Goal: Task Accomplishment & Management: Manage account settings

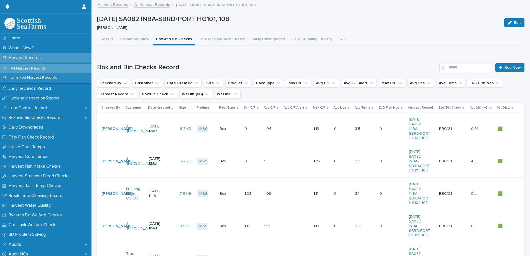
click at [34, 58] on p "Harvest Records" at bounding box center [25, 57] width 39 height 5
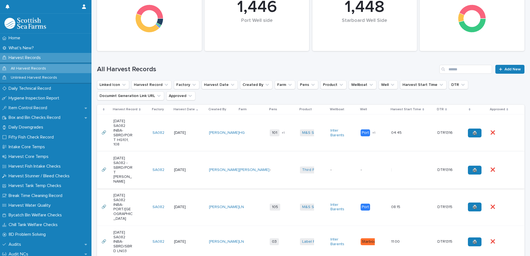
scroll to position [83, 0]
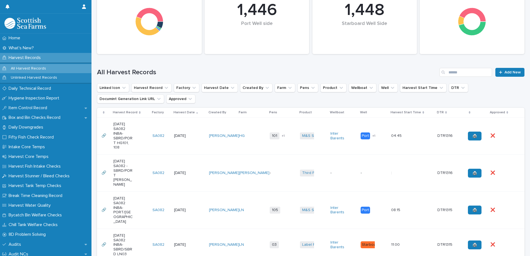
click at [196, 168] on td "[DATE]" at bounding box center [189, 173] width 35 height 37
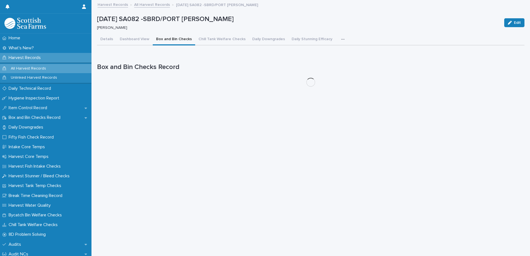
click at [167, 39] on button "Box and Bin Checks" at bounding box center [174, 40] width 42 height 12
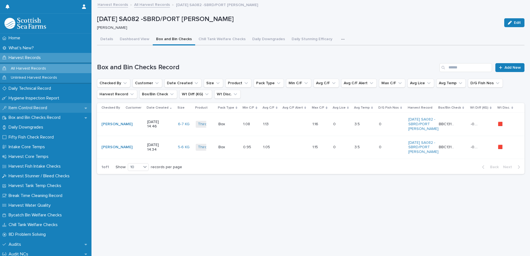
click at [24, 109] on p "Item Control Record" at bounding box center [28, 107] width 45 height 5
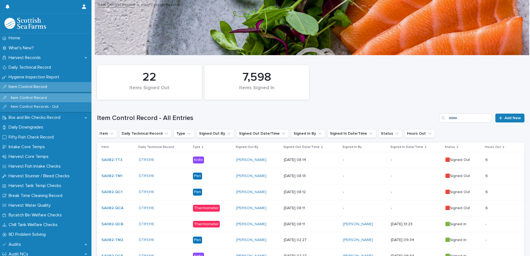
click at [352, 160] on p "-" at bounding box center [364, 160] width 43 height 5
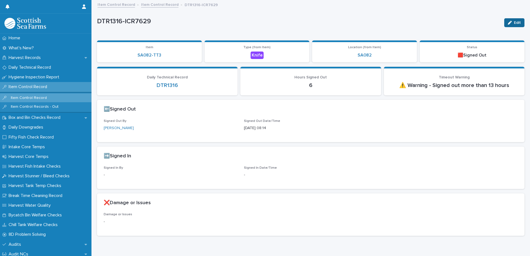
click at [512, 25] on button "Edit" at bounding box center [514, 22] width 20 height 9
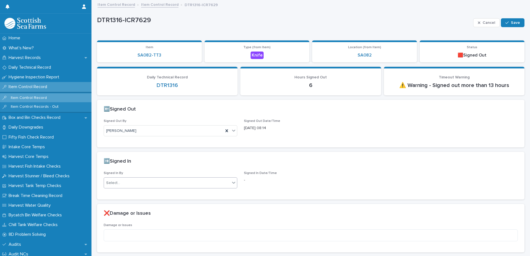
click at [161, 184] on div "Select..." at bounding box center [167, 183] width 126 height 9
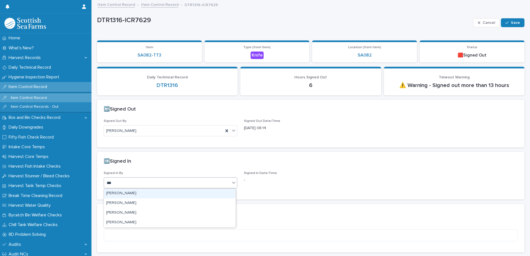
type input "****"
click at [148, 194] on div "[PERSON_NAME]" at bounding box center [170, 194] width 132 height 10
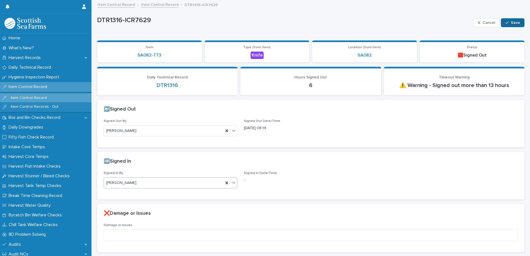
click at [513, 22] on span "Save" at bounding box center [515, 23] width 9 height 4
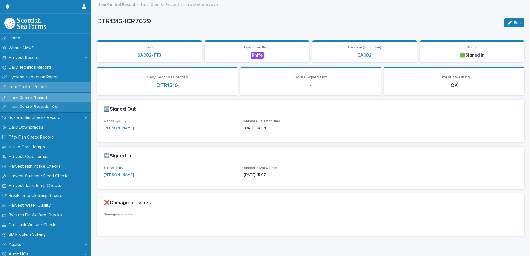
click at [159, 5] on link "Item Control Record" at bounding box center [159, 4] width 37 height 6
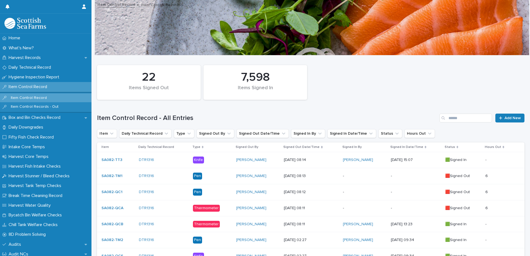
click at [357, 174] on p "-" at bounding box center [364, 176] width 43 height 5
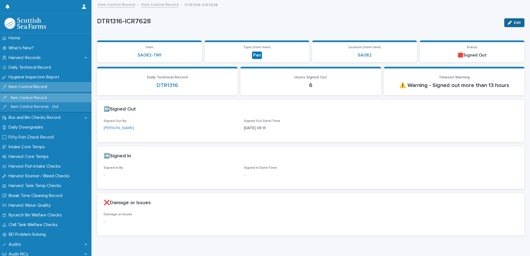
click at [509, 23] on div "button" at bounding box center [511, 23] width 6 height 4
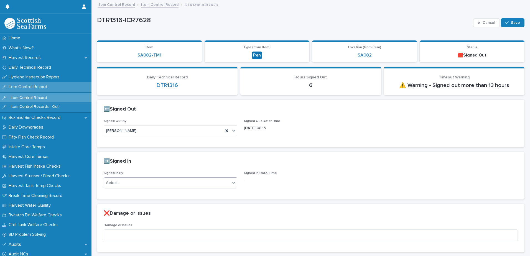
click at [137, 183] on div "Select..." at bounding box center [167, 183] width 126 height 9
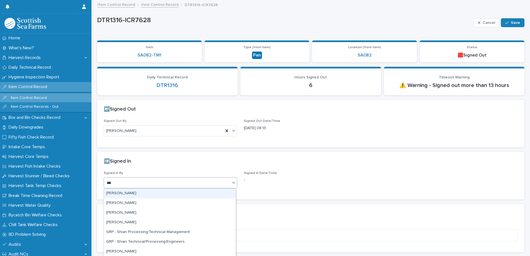
type input "****"
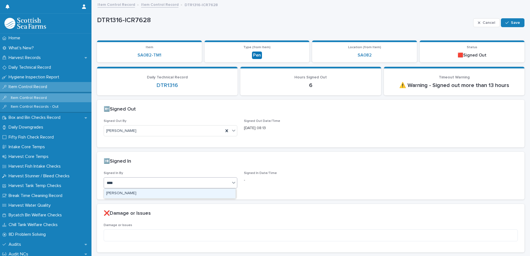
click at [128, 197] on div "[PERSON_NAME]" at bounding box center [170, 194] width 132 height 10
click at [504, 26] on button "Save" at bounding box center [513, 22] width 24 height 9
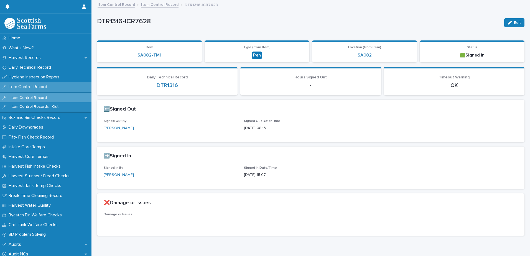
click at [159, 6] on link "Item Control Record" at bounding box center [159, 4] width 37 height 6
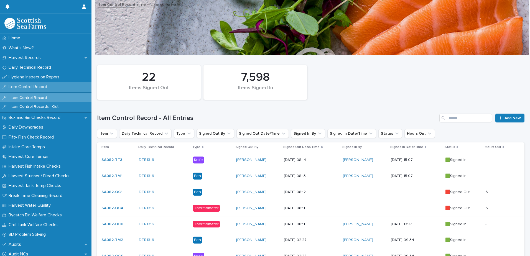
click at [352, 193] on p "-" at bounding box center [364, 192] width 43 height 5
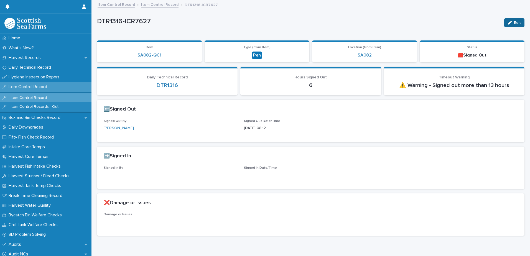
click at [508, 24] on div "button" at bounding box center [511, 23] width 6 height 4
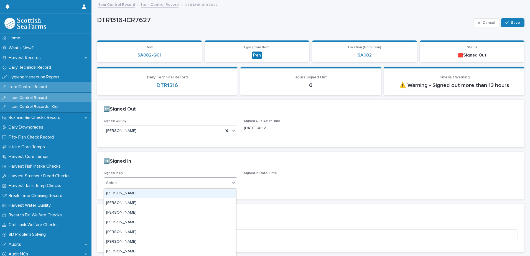
click at [147, 184] on div "Select..." at bounding box center [167, 183] width 126 height 9
type input "****"
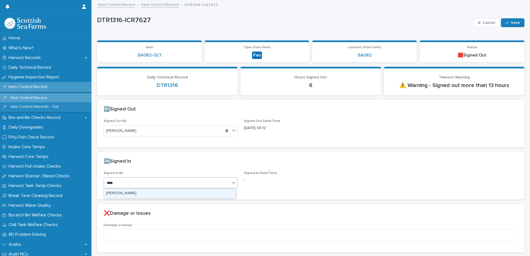
click at [130, 193] on div "[PERSON_NAME]" at bounding box center [170, 194] width 132 height 10
click at [507, 20] on button "Save" at bounding box center [513, 22] width 24 height 9
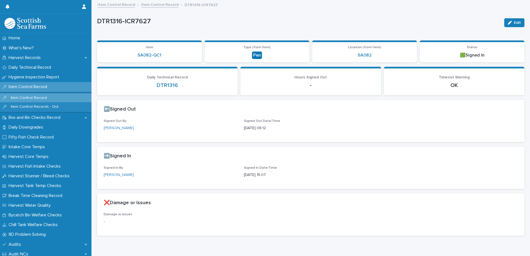
click at [154, 5] on link "Item Control Record" at bounding box center [159, 4] width 37 height 6
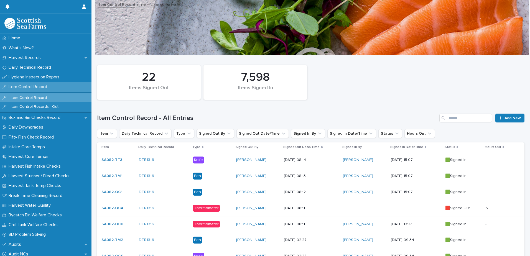
click at [353, 208] on p "-" at bounding box center [364, 208] width 43 height 5
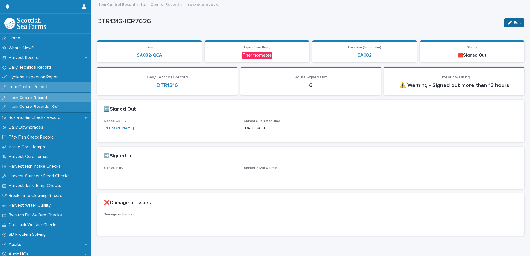
click at [510, 25] on button "Edit" at bounding box center [514, 22] width 20 height 9
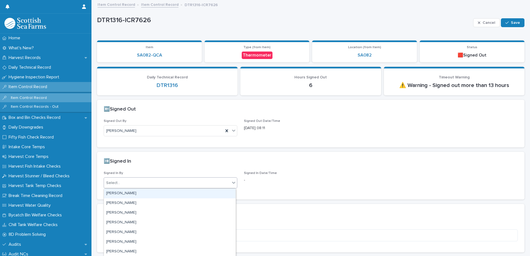
click at [151, 184] on div "Select..." at bounding box center [167, 183] width 126 height 9
type input "****"
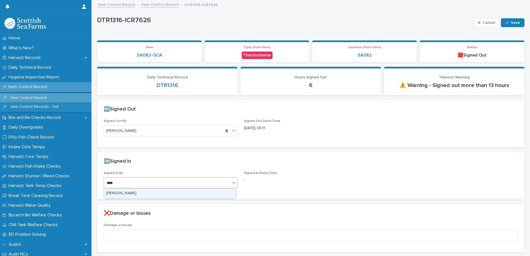
click at [138, 197] on div "[PERSON_NAME]" at bounding box center [170, 194] width 132 height 10
click at [505, 23] on icon "button" at bounding box center [506, 23] width 3 height 4
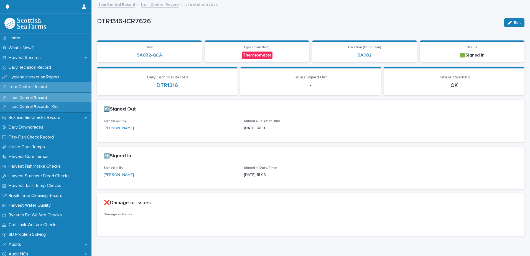
click at [154, 7] on link "Item Control Record" at bounding box center [159, 4] width 37 height 6
